Goal: Check status

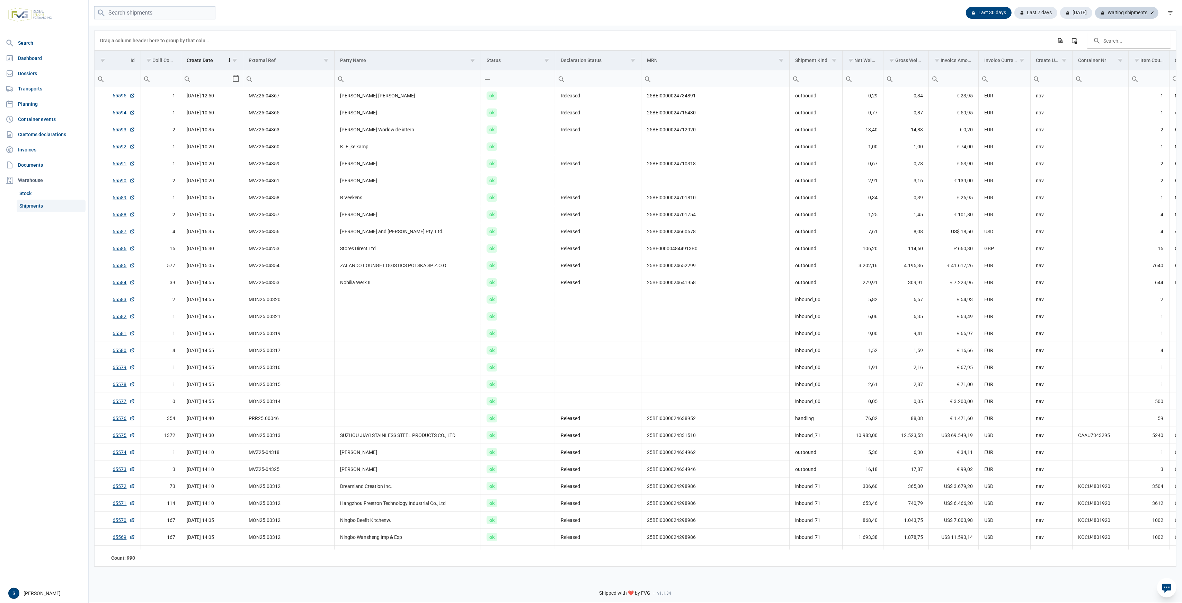
click at [1142, 14] on div "Waiting shipments" at bounding box center [1127, 13] width 63 height 12
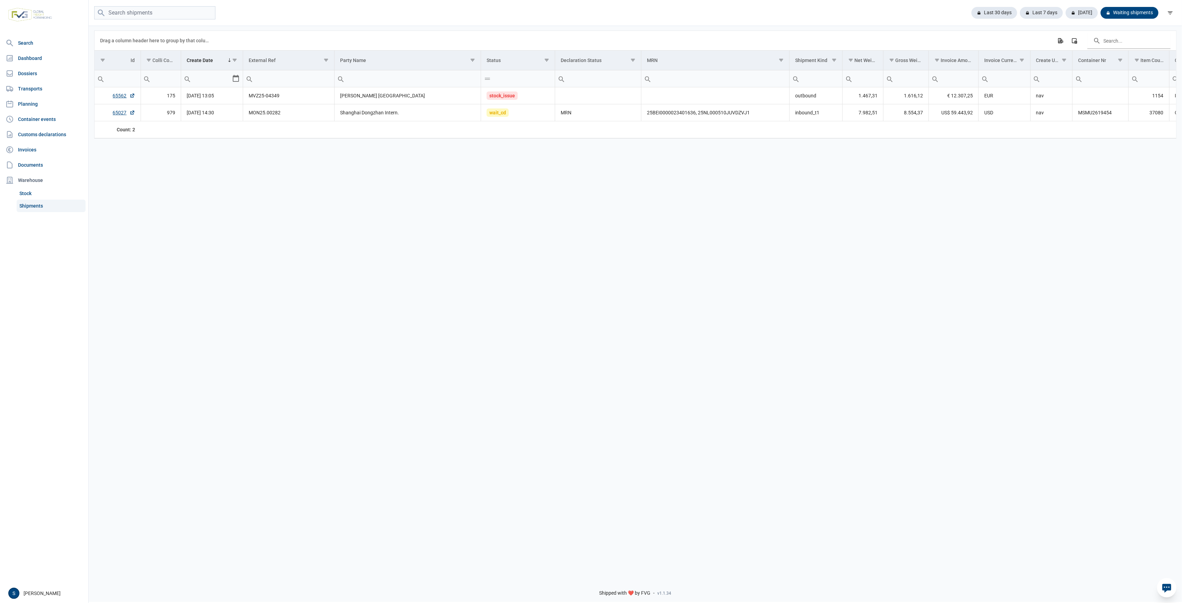
click at [985, 21] on div "Last 30 days Last 7 days Today Waiting shipments" at bounding box center [636, 13] width 1094 height 26
click at [1020, 15] on div "Last 30 days" at bounding box center [1041, 13] width 43 height 12
